Goal: Obtain resource: Obtain resource

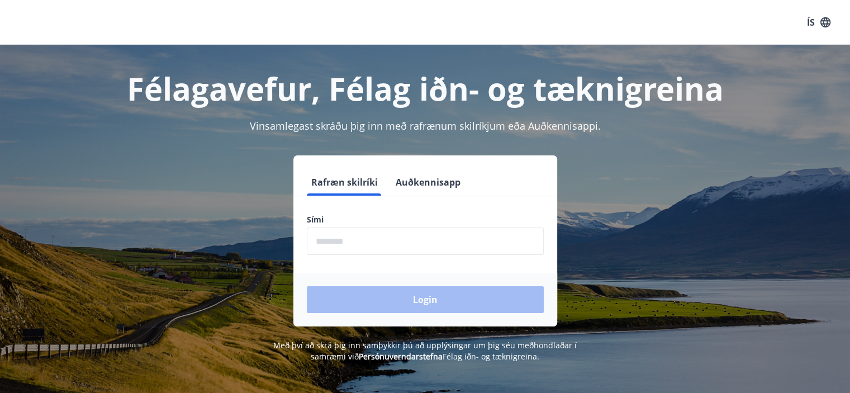
click at [359, 240] on input "phone" at bounding box center [425, 240] width 237 height 27
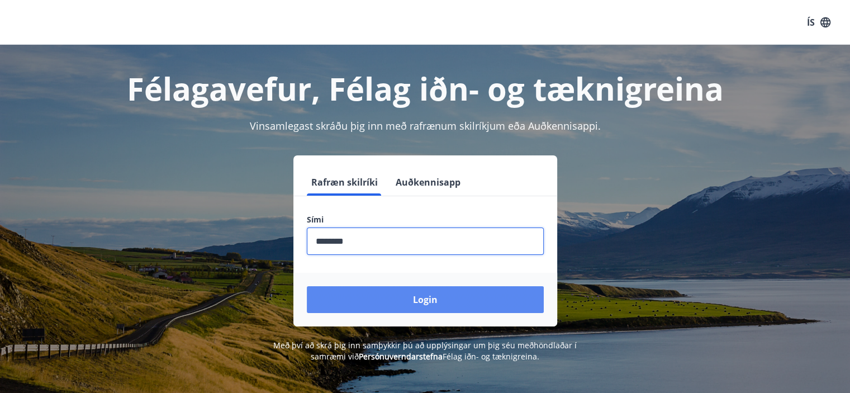
type input "********"
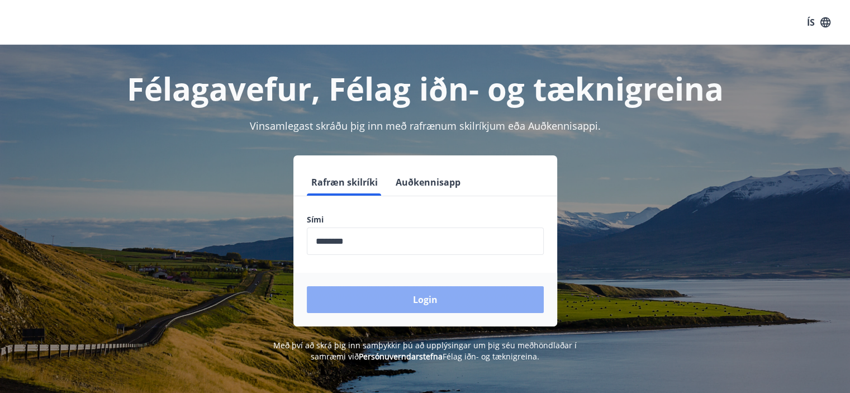
click at [444, 291] on button "Login" at bounding box center [425, 299] width 237 height 27
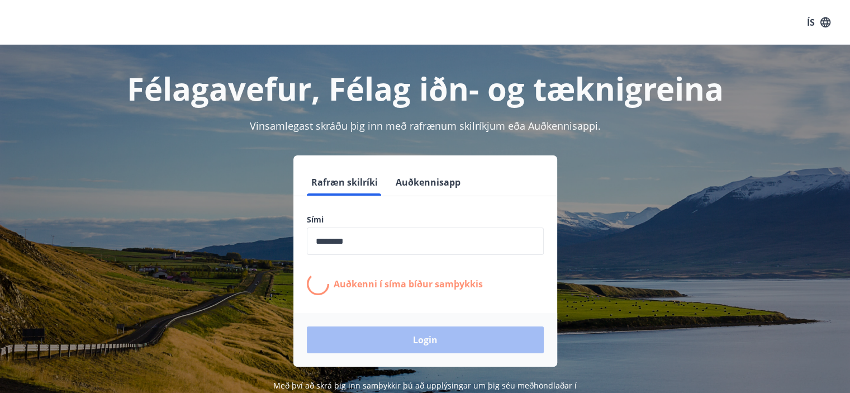
scroll to position [56, 0]
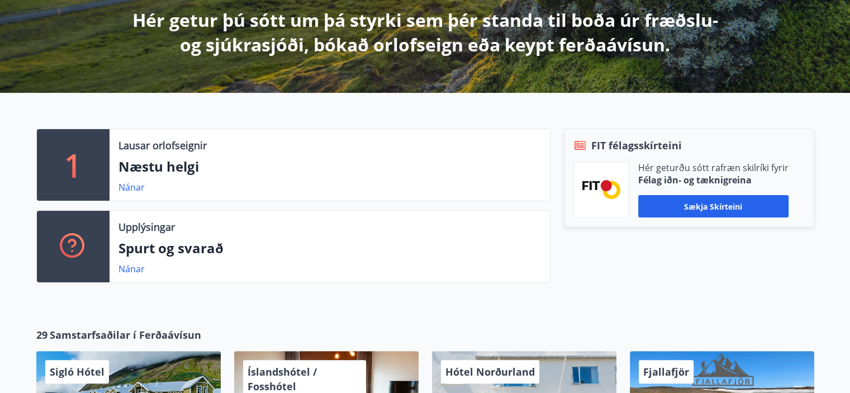
scroll to position [223, 0]
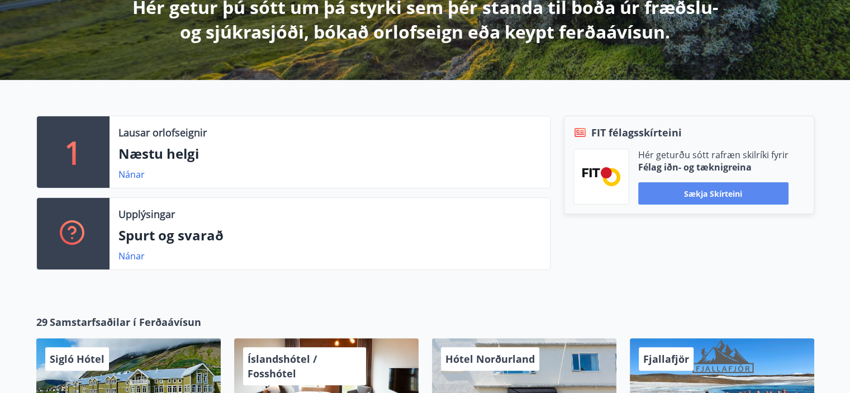
click at [738, 194] on button "Sækja skírteini" at bounding box center [713, 193] width 150 height 22
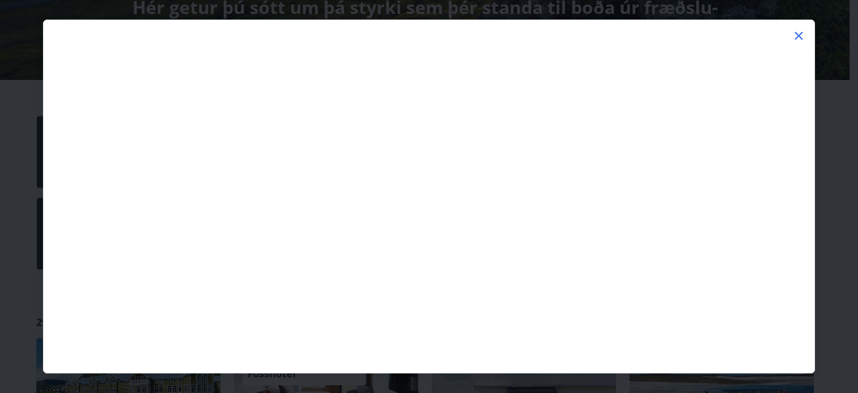
click at [801, 34] on icon at bounding box center [799, 36] width 8 height 8
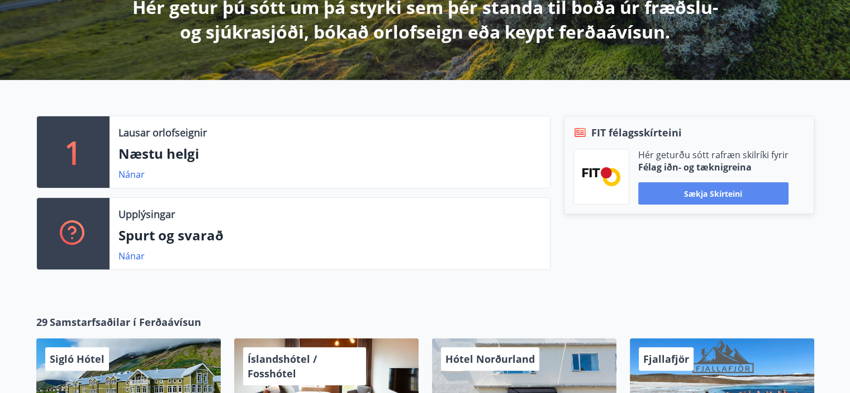
click at [714, 194] on button "Sækja skírteini" at bounding box center [713, 193] width 150 height 22
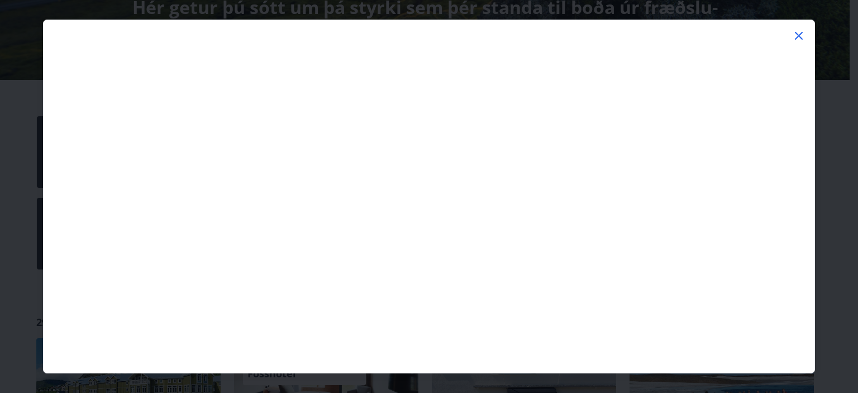
click at [746, 40] on div at bounding box center [429, 203] width 771 height 339
click at [795, 37] on icon at bounding box center [798, 35] width 13 height 13
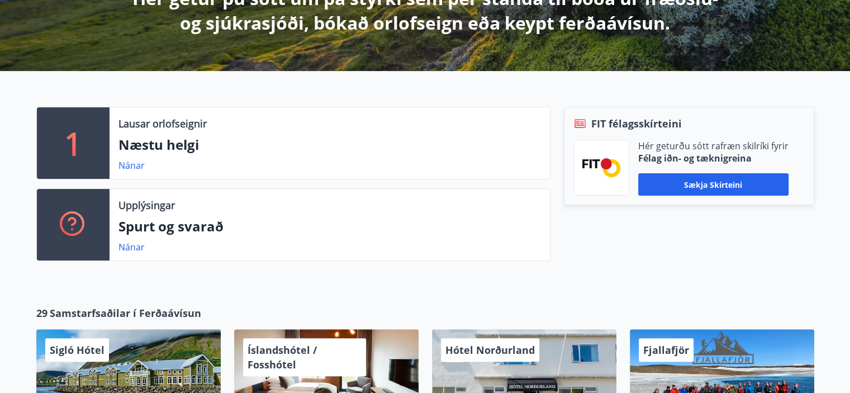
scroll to position [174, 0]
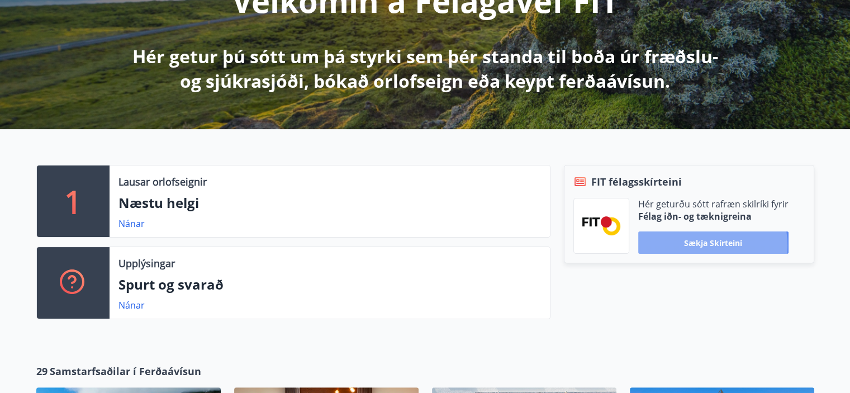
click at [693, 245] on button "Sækja skírteini" at bounding box center [713, 242] width 150 height 22
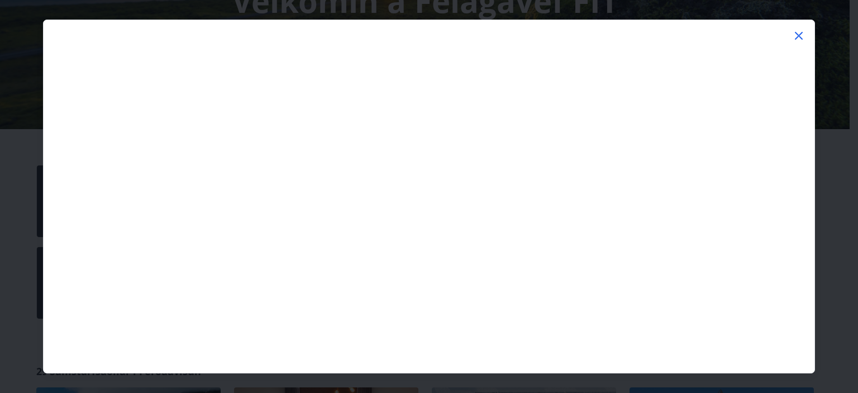
click at [795, 35] on icon at bounding box center [798, 35] width 13 height 13
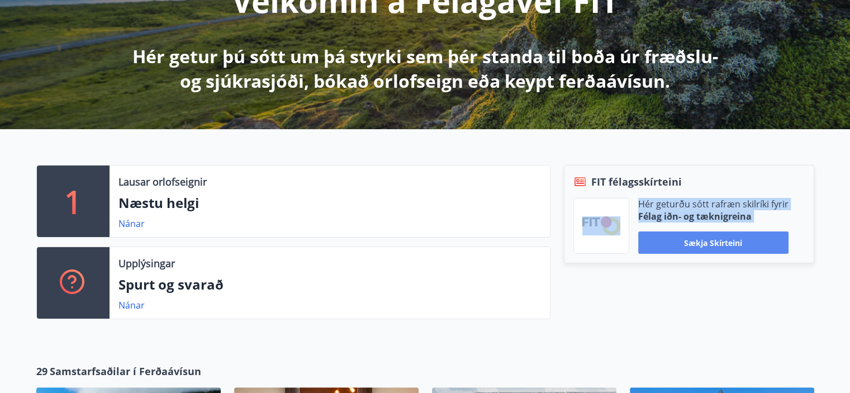
drag, startPoint x: 622, startPoint y: 240, endPoint x: 737, endPoint y: 240, distance: 115.1
click at [737, 240] on div "Hér geturðu sótt rafræn skilríki fyrir Félag iðn- og tæknigreina Sækja skírteini" at bounding box center [688, 226] width 231 height 56
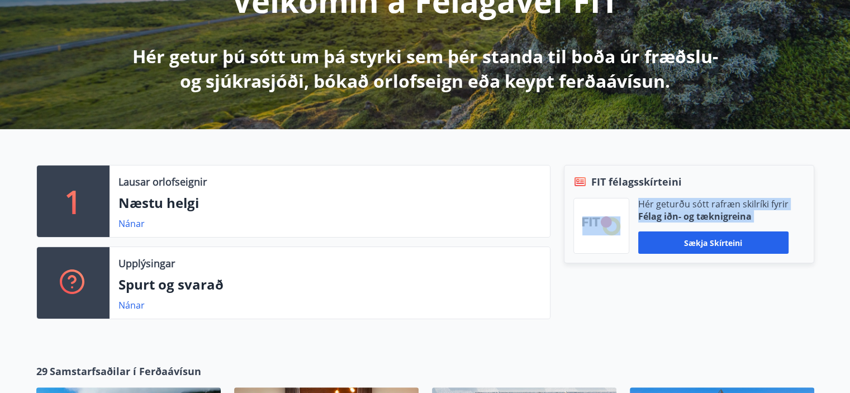
click at [811, 213] on div "FIT félagsskírteini Hér geturðu sótt rafræn skilríki fyrir Félag iðn- og tæknig…" at bounding box center [689, 214] width 250 height 98
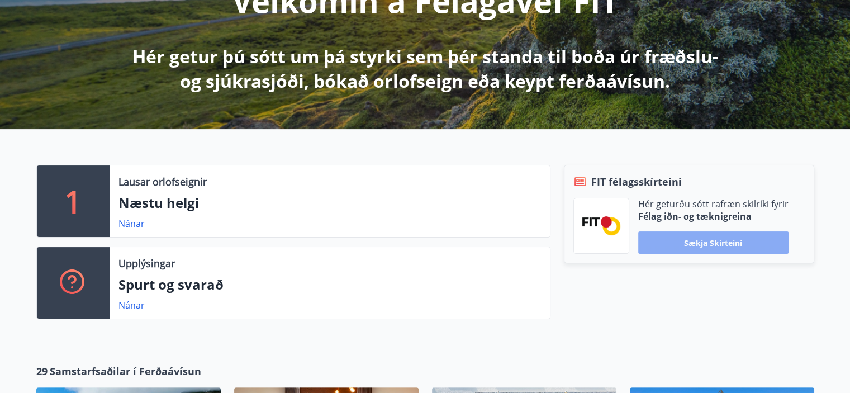
click at [718, 243] on button "Sækja skírteini" at bounding box center [713, 242] width 150 height 22
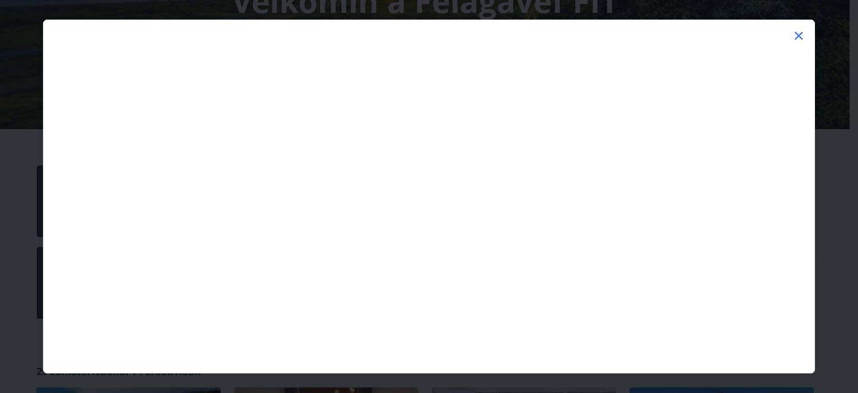
click at [798, 36] on icon at bounding box center [799, 36] width 8 height 8
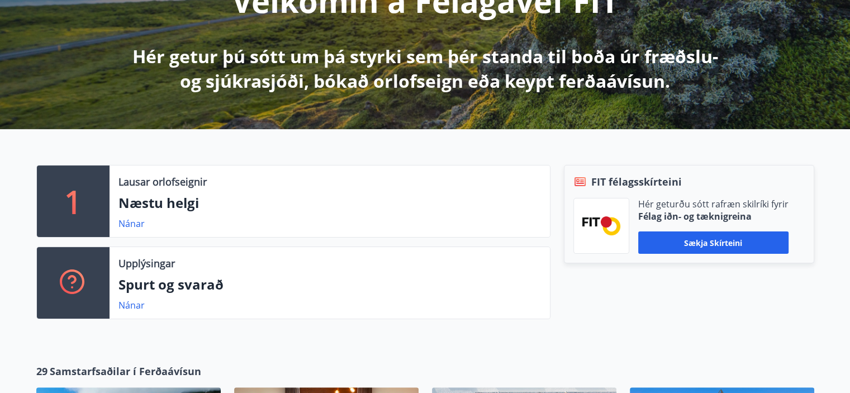
click at [696, 244] on button "Sækja skírteini" at bounding box center [713, 242] width 150 height 22
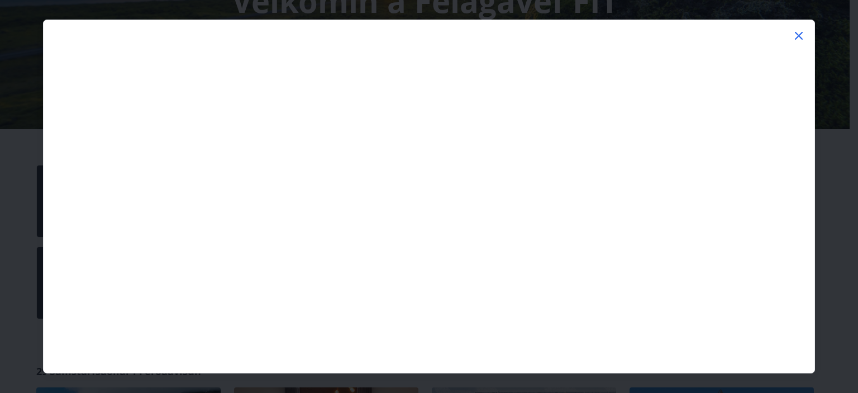
click at [796, 39] on icon at bounding box center [798, 35] width 13 height 13
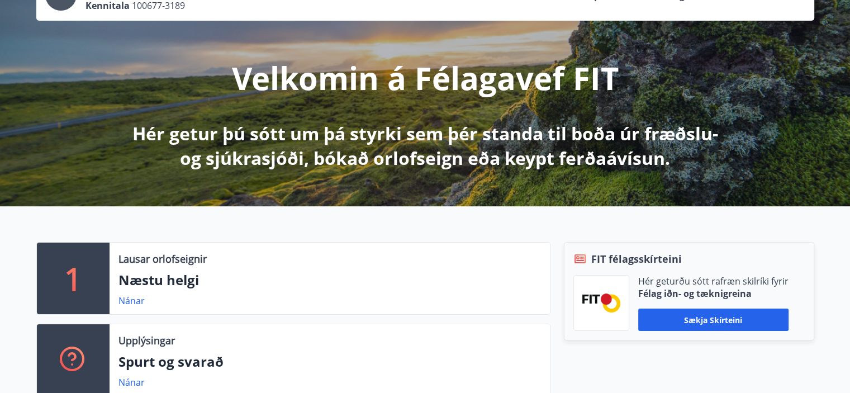
scroll to position [0, 0]
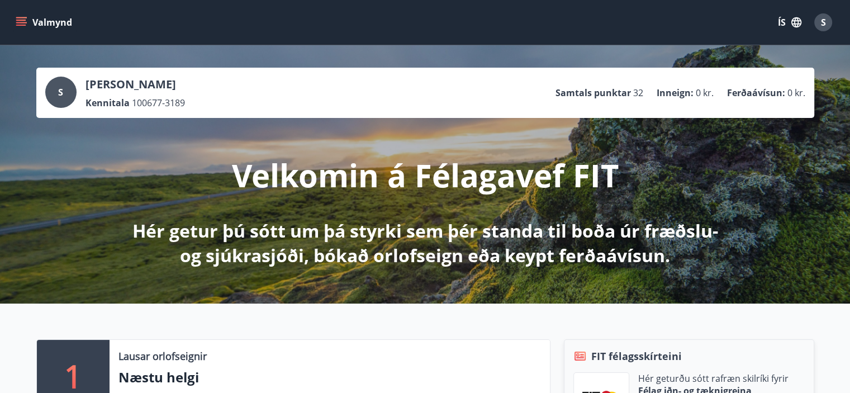
click at [64, 93] on div "S" at bounding box center [60, 92] width 31 height 31
click at [55, 92] on div "S" at bounding box center [60, 92] width 31 height 31
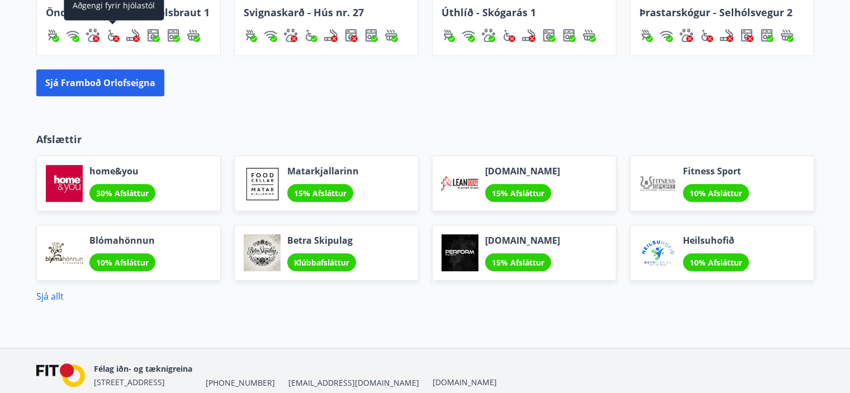
scroll to position [956, 0]
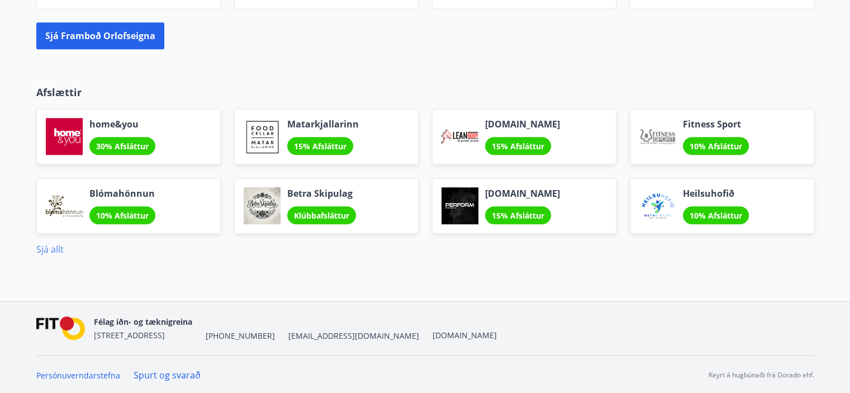
click at [56, 244] on link "Sjá allt" at bounding box center [49, 249] width 27 height 12
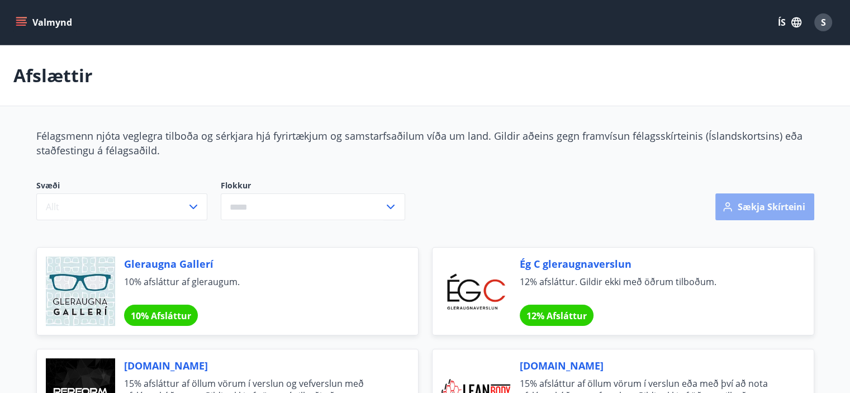
click at [758, 211] on button "Sækja skírteini" at bounding box center [764, 206] width 99 height 27
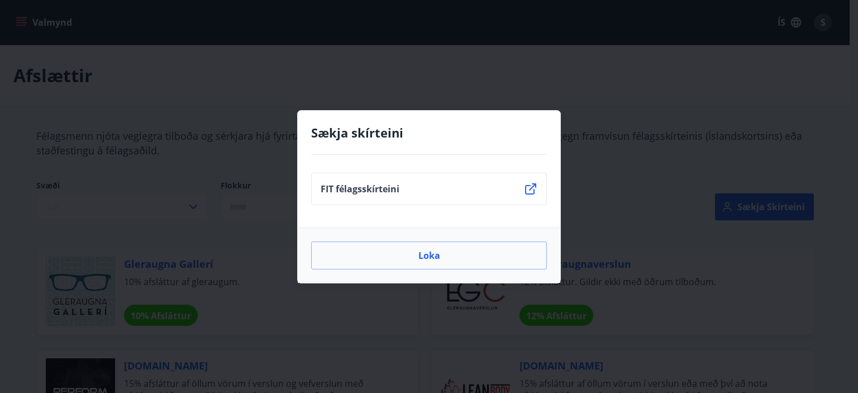
click at [534, 189] on icon at bounding box center [530, 188] width 11 height 11
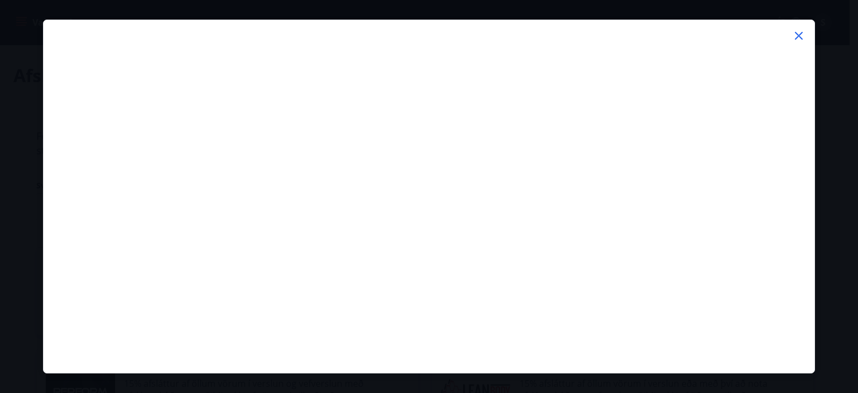
click at [798, 34] on icon at bounding box center [799, 36] width 8 height 8
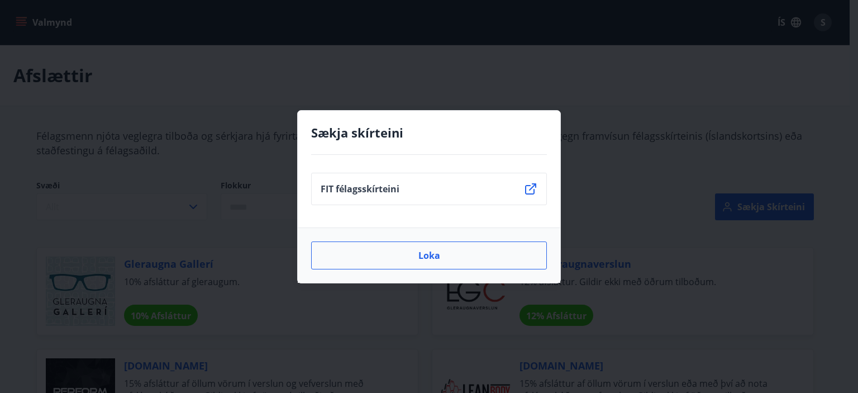
click at [437, 254] on button "Loka" at bounding box center [429, 255] width 236 height 28
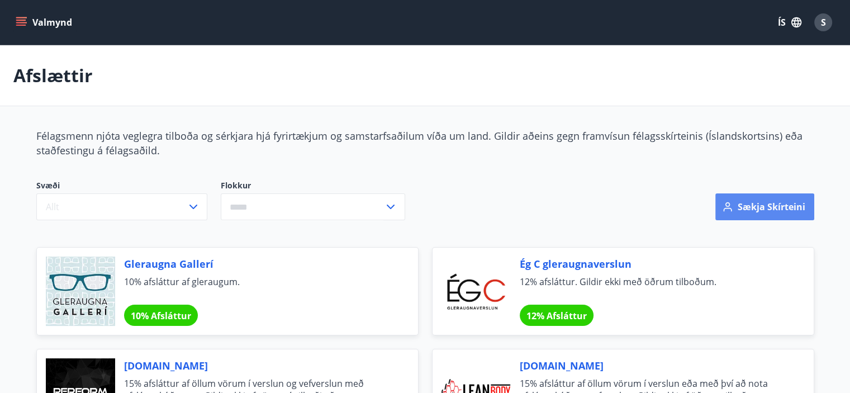
click at [757, 207] on button "Sækja skírteini" at bounding box center [764, 206] width 99 height 27
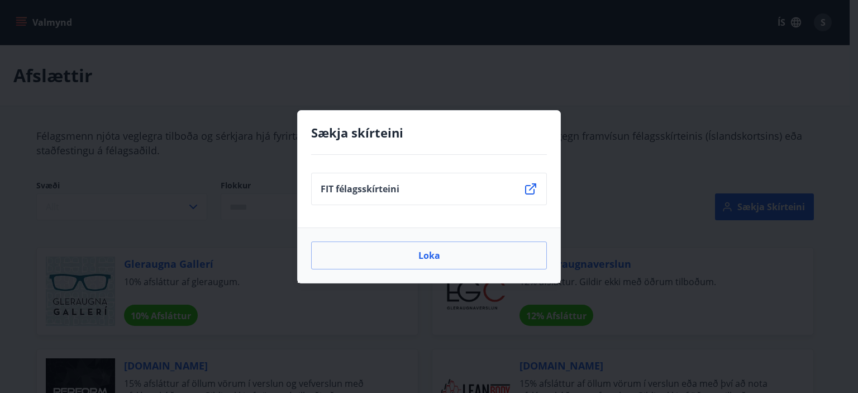
click at [376, 187] on p "FIT félagsskírteini" at bounding box center [360, 189] width 79 height 12
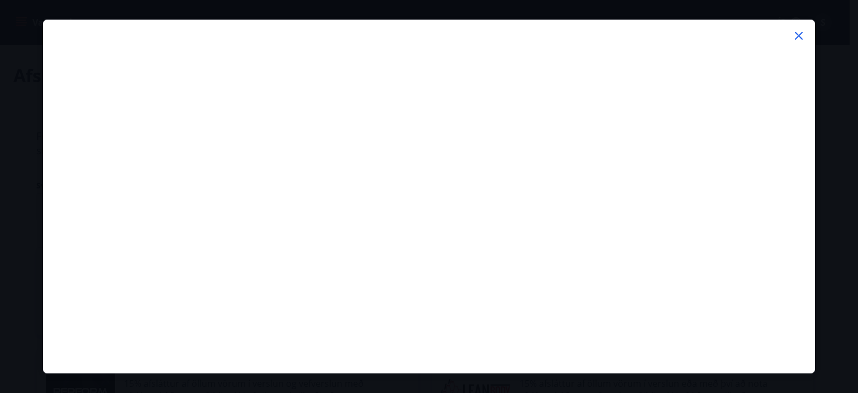
click at [795, 35] on icon at bounding box center [798, 35] width 13 height 13
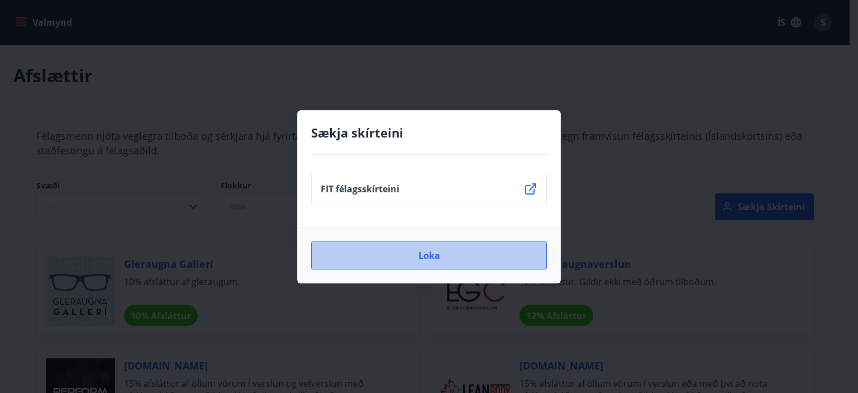
click at [416, 257] on button "Loka" at bounding box center [429, 255] width 236 height 28
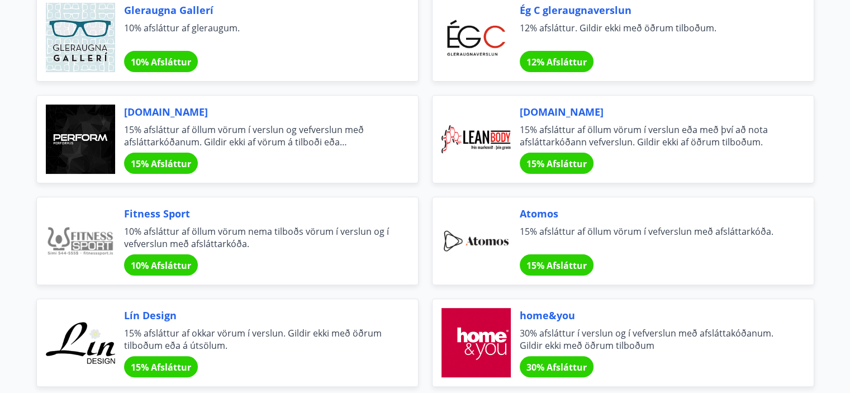
scroll to position [168, 0]
